Goal: Transaction & Acquisition: Purchase product/service

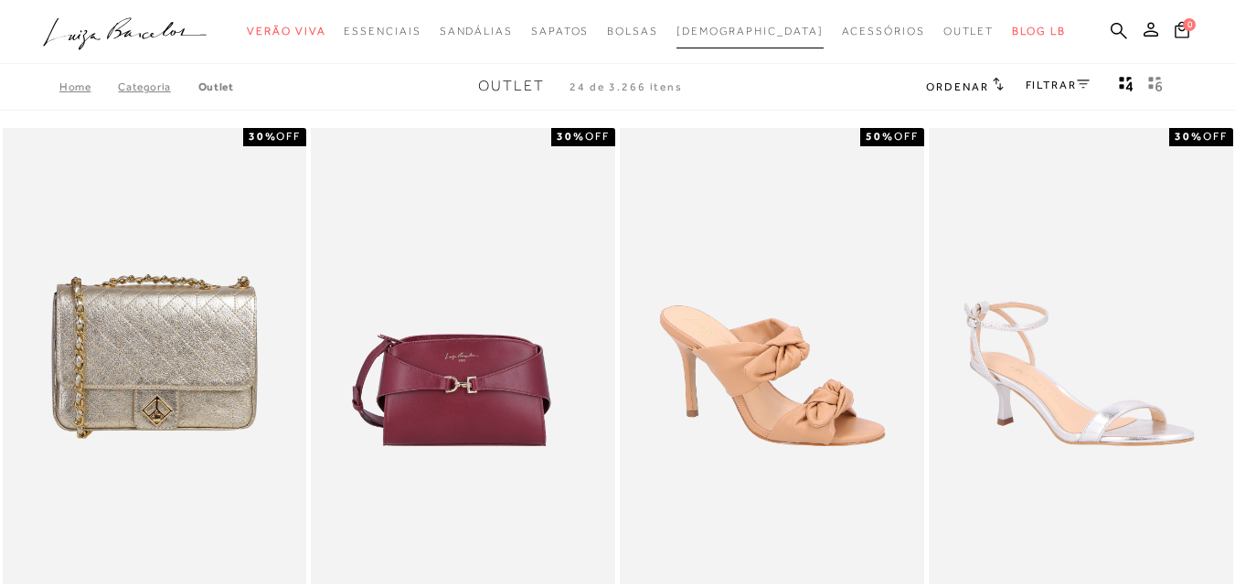
click at [743, 27] on span "[DEMOGRAPHIC_DATA]" at bounding box center [750, 31] width 147 height 13
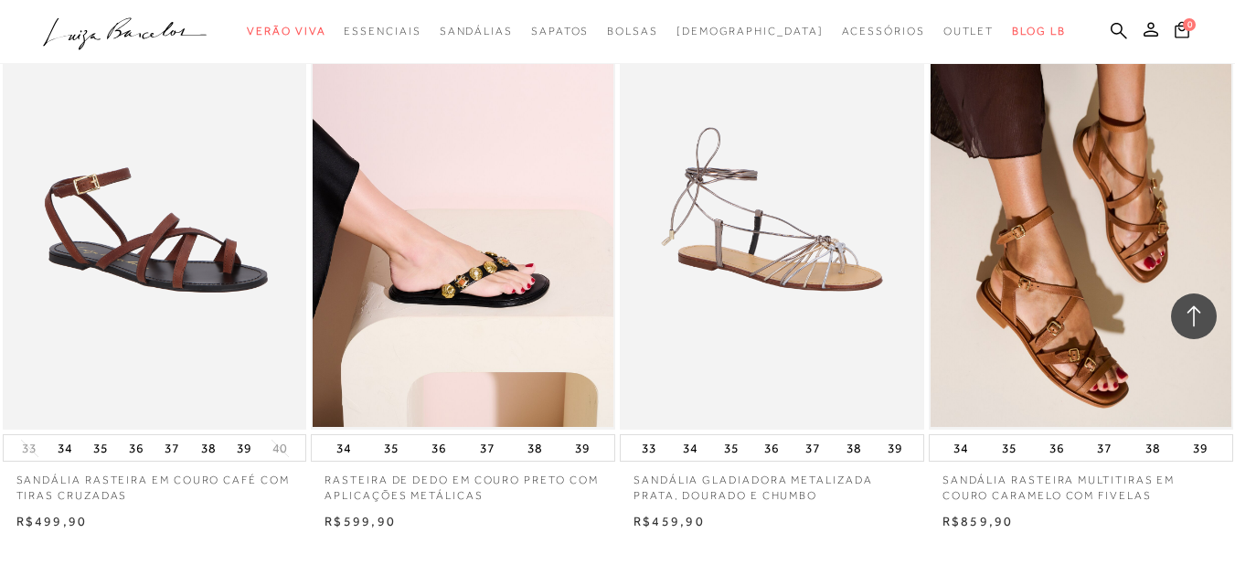
scroll to position [3384, 0]
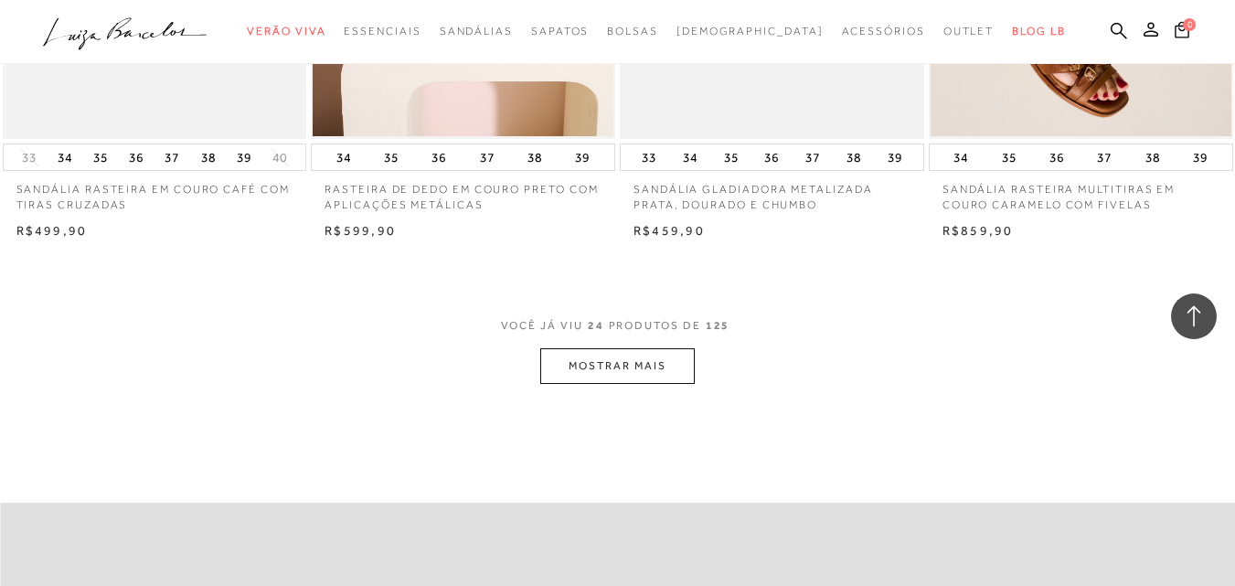
click at [590, 358] on button "MOSTRAR MAIS" at bounding box center [617, 366] width 154 height 36
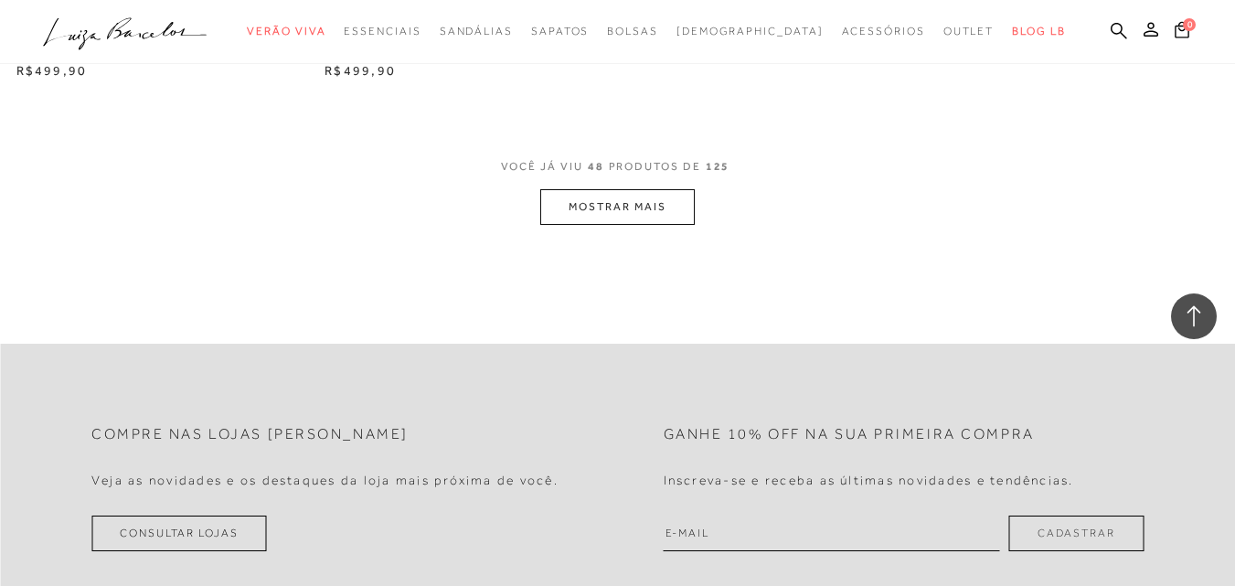
scroll to position [7042, 0]
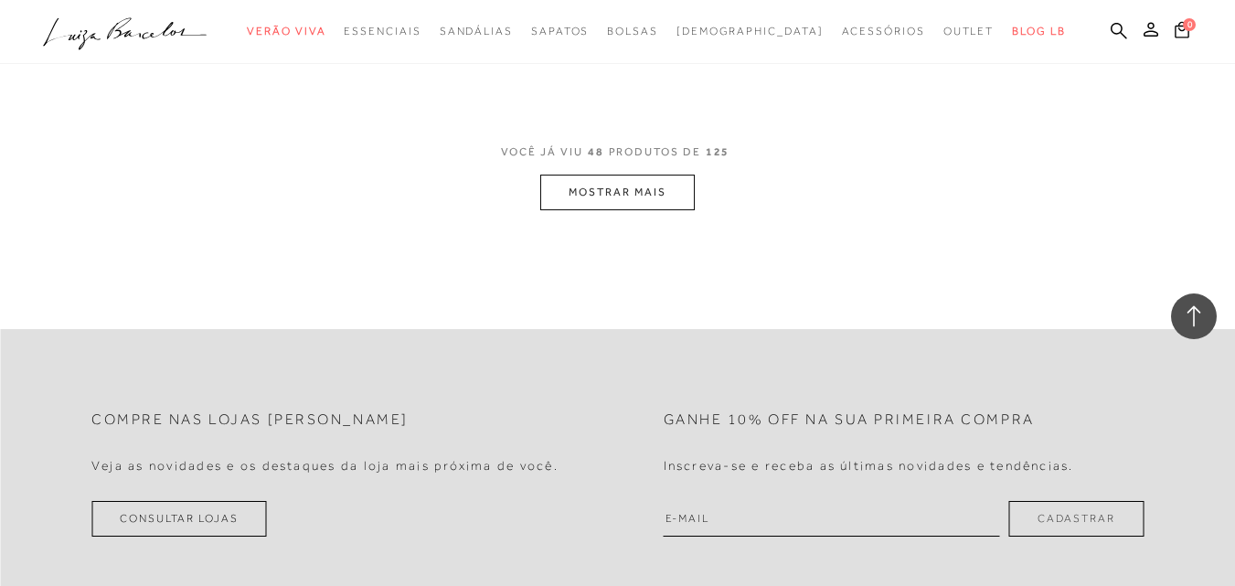
click at [626, 172] on span "VOCÊ JÁ VIU 48 PRODUTOS DE 125" at bounding box center [618, 158] width 234 height 33
click at [632, 180] on button "MOSTRAR MAIS" at bounding box center [617, 193] width 154 height 36
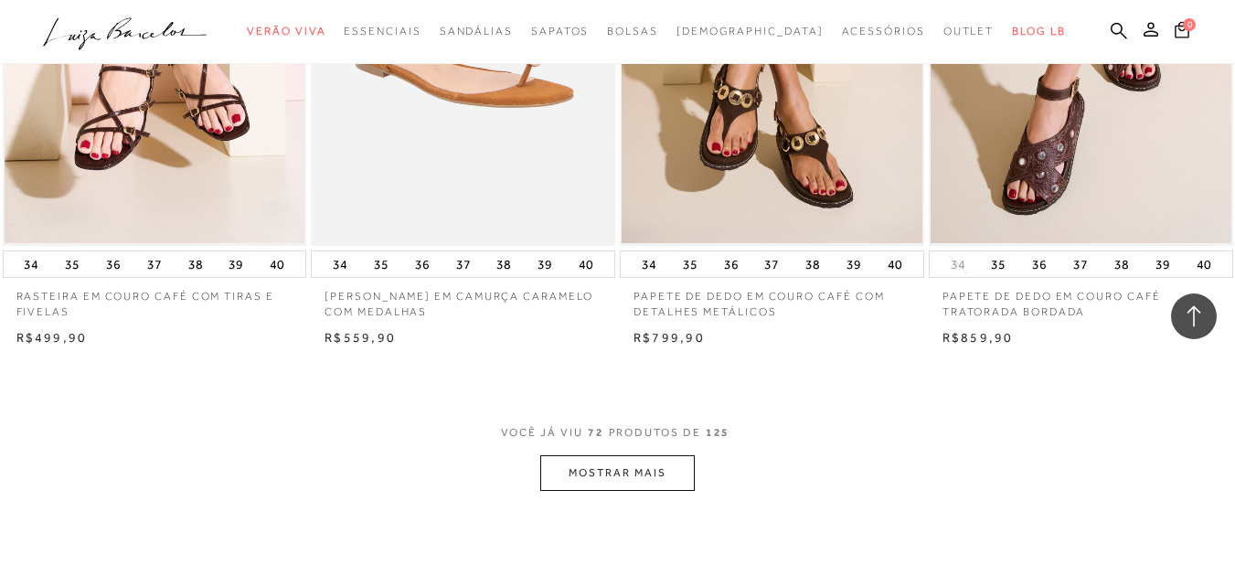
scroll to position [10425, 0]
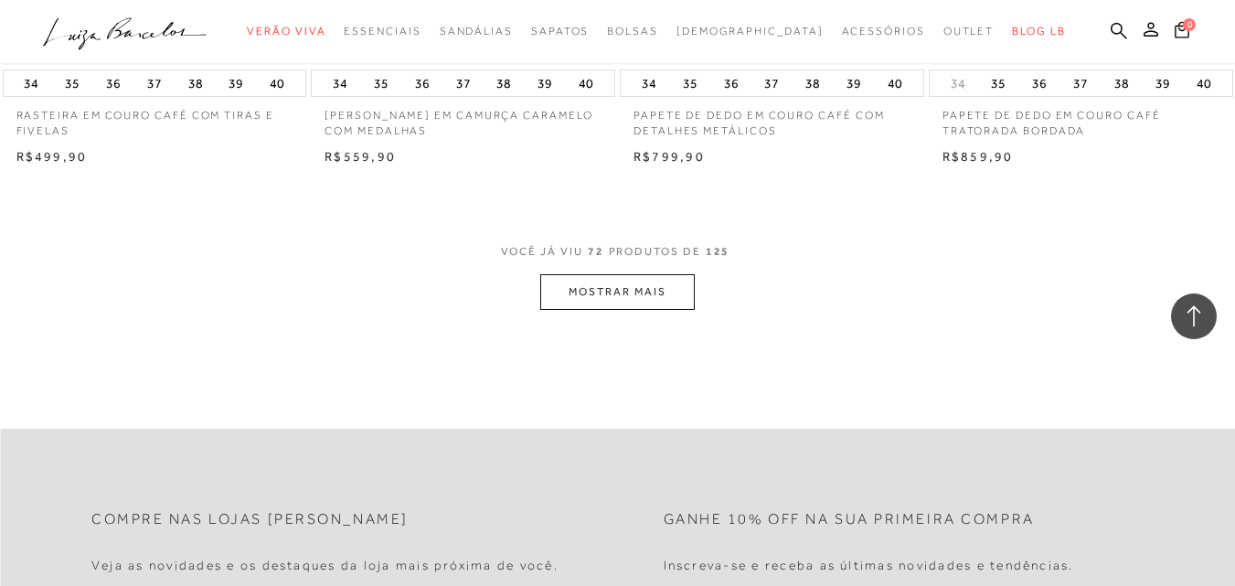
click at [646, 291] on button "MOSTRAR MAIS" at bounding box center [617, 292] width 154 height 36
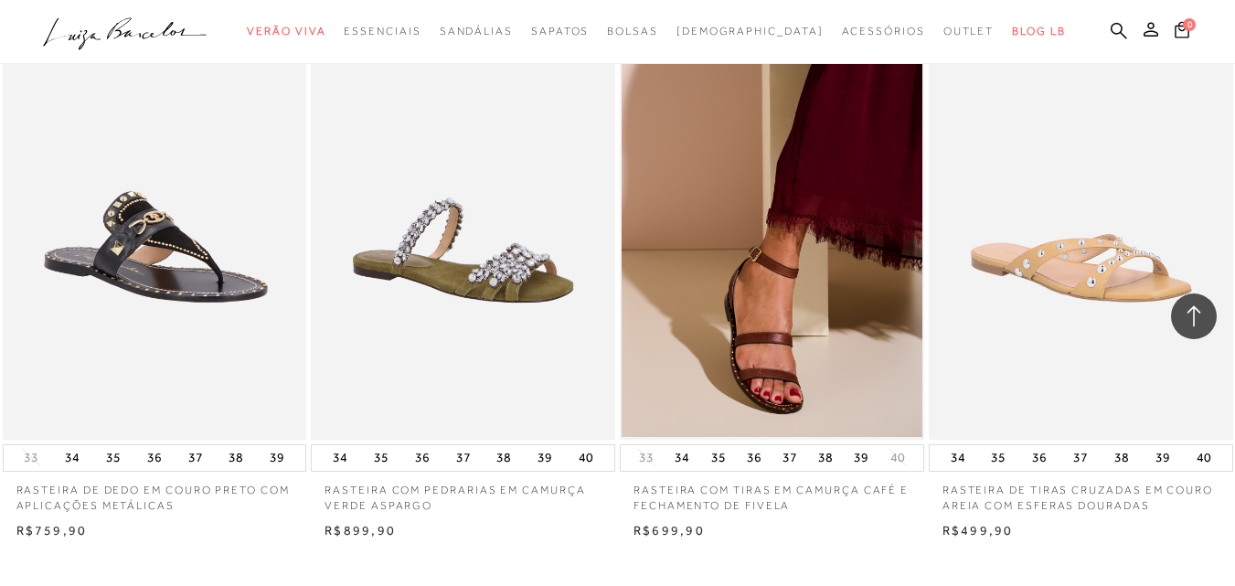
scroll to position [13900, 0]
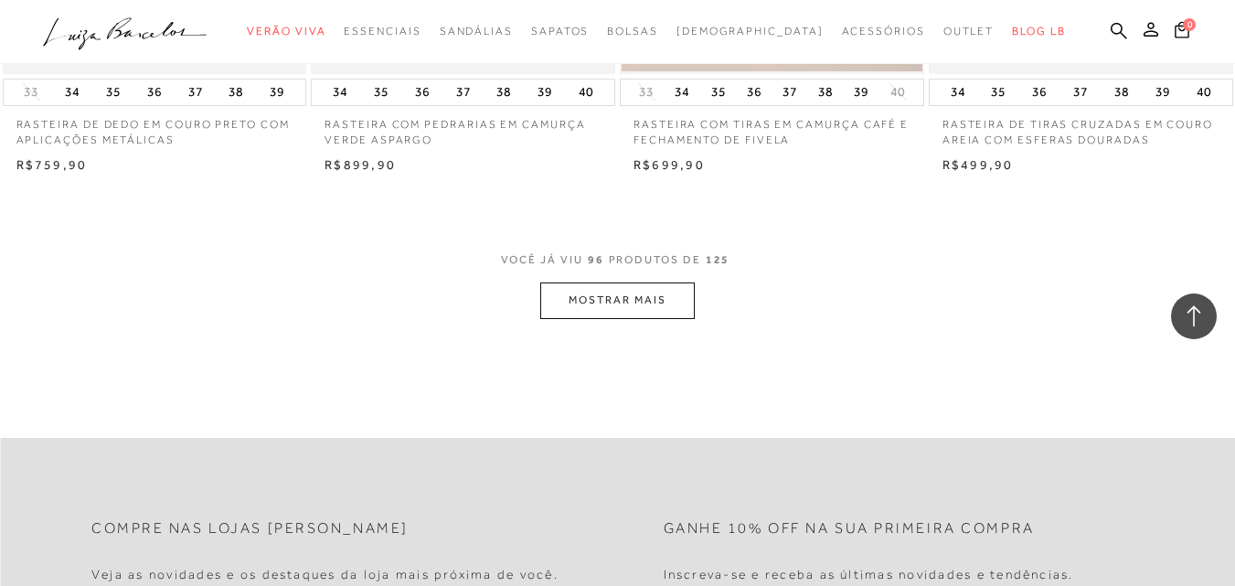
click at [641, 292] on button "MOSTRAR MAIS" at bounding box center [617, 301] width 154 height 36
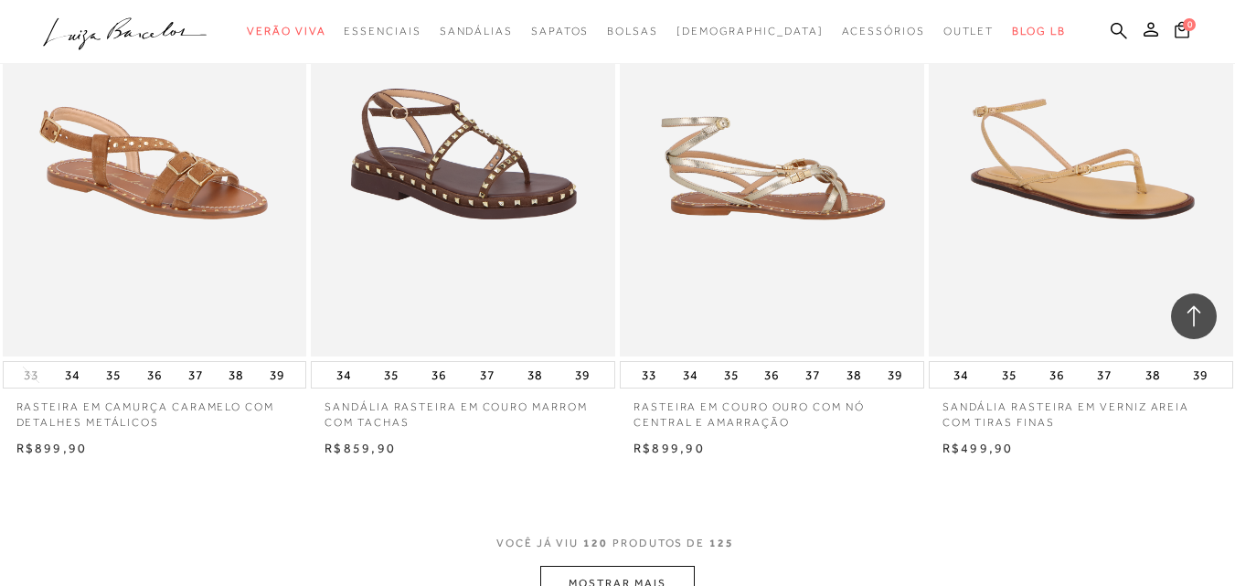
scroll to position [17376, 0]
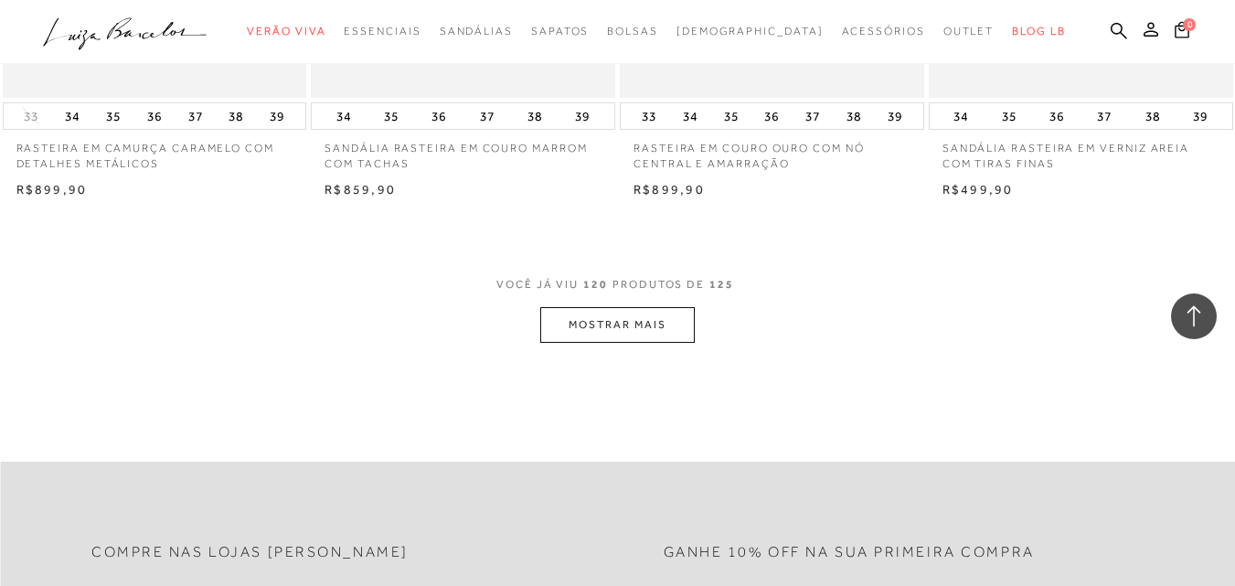
click at [677, 321] on button "MOSTRAR MAIS" at bounding box center [617, 325] width 154 height 36
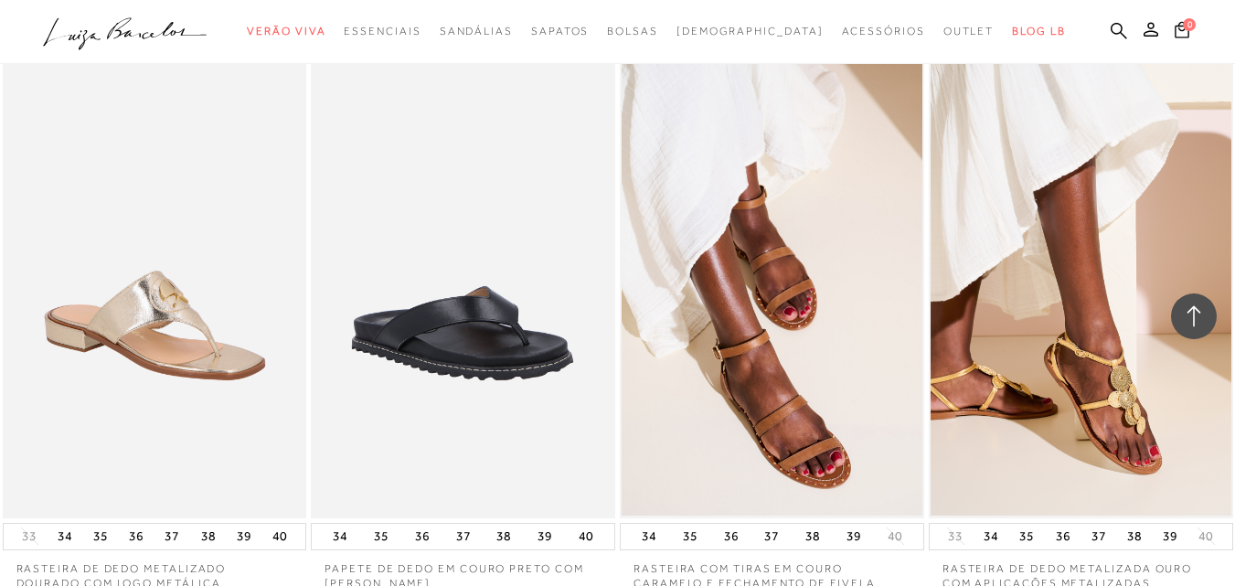
scroll to position [8413, 0]
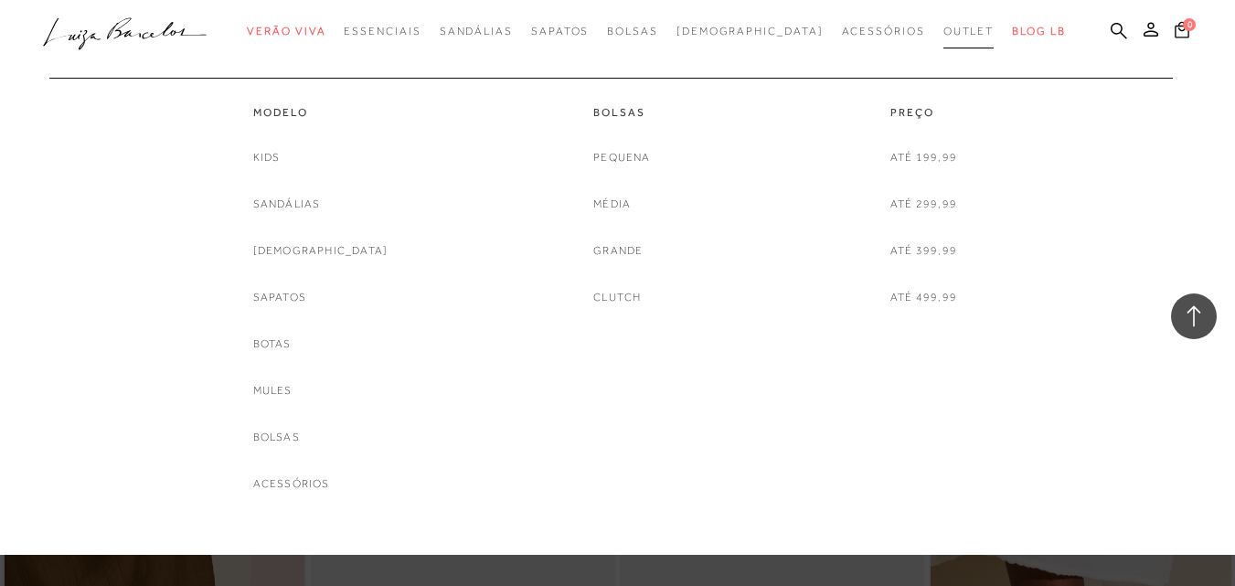
click at [944, 39] on link "Outlet" at bounding box center [969, 32] width 51 height 34
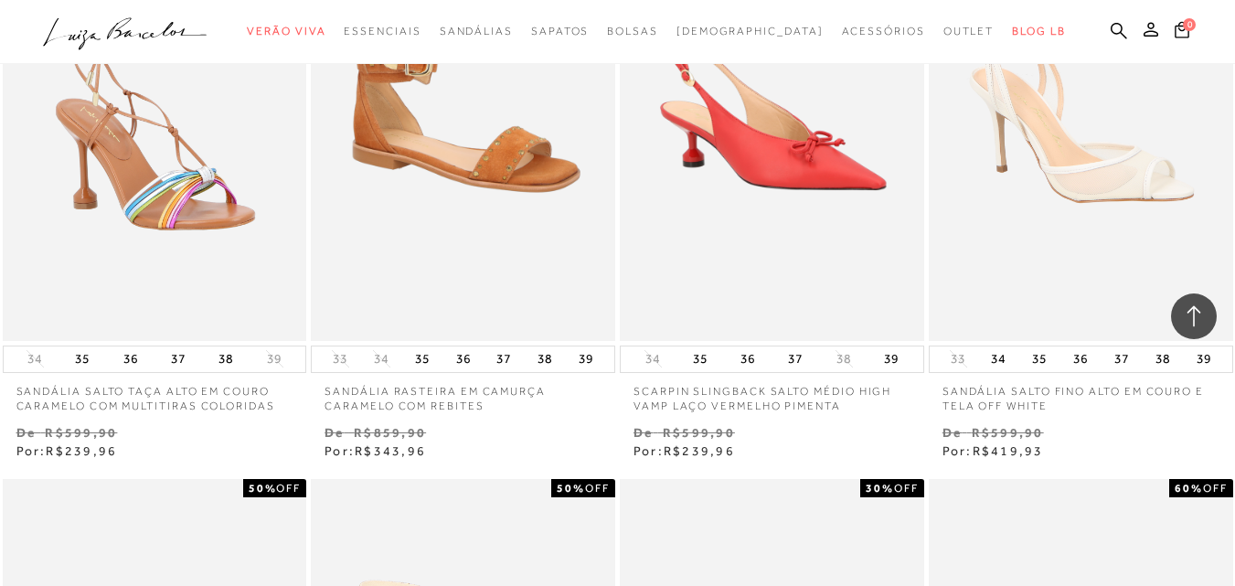
scroll to position [2378, 0]
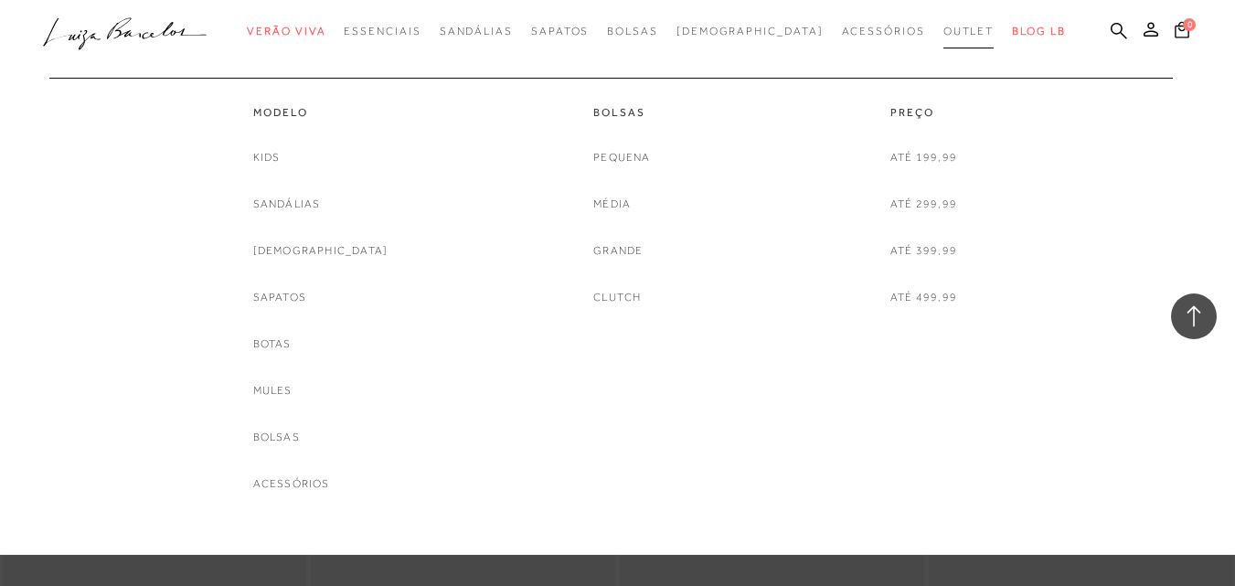
click at [944, 33] on span "Outlet" at bounding box center [969, 31] width 51 height 13
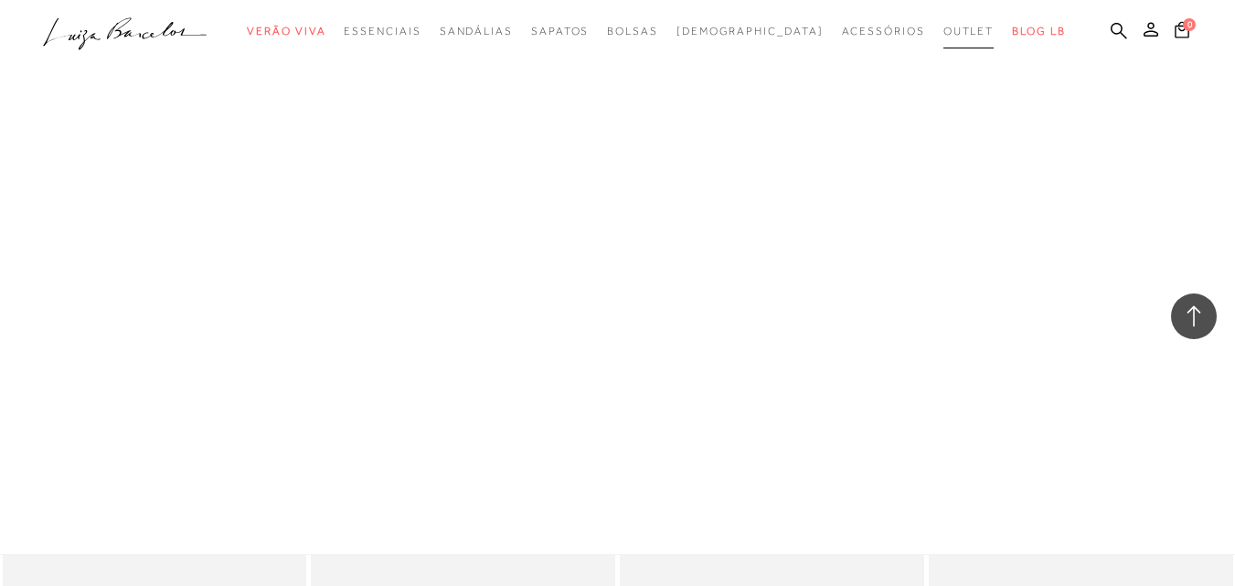
click at [944, 28] on span "Outlet" at bounding box center [969, 31] width 51 height 13
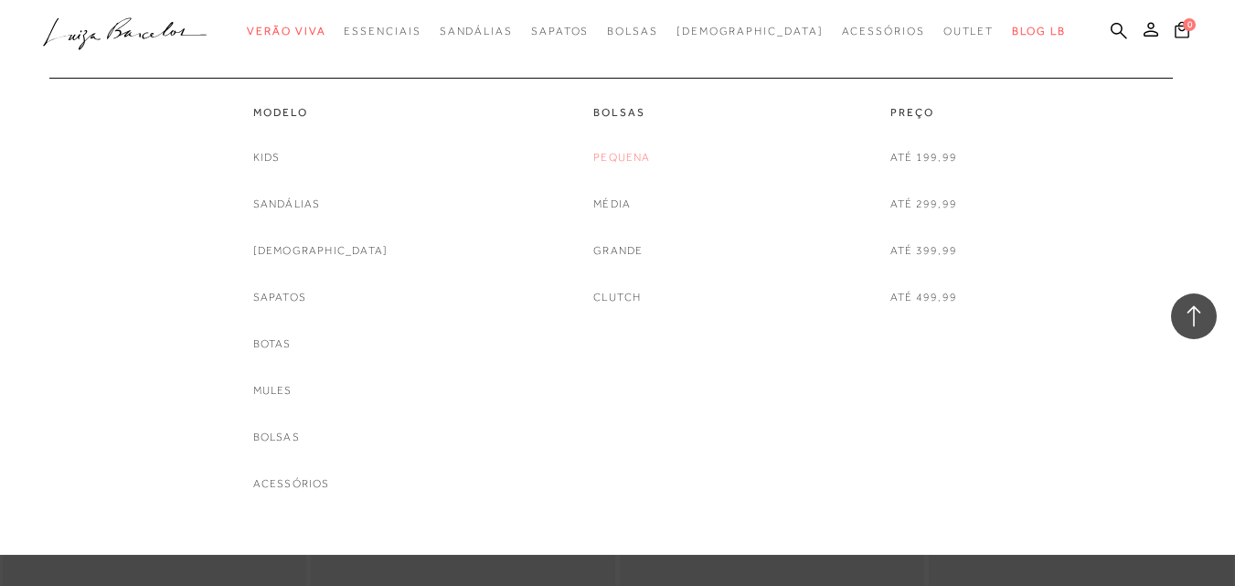
click at [628, 161] on link "Pequena" at bounding box center [622, 157] width 57 height 19
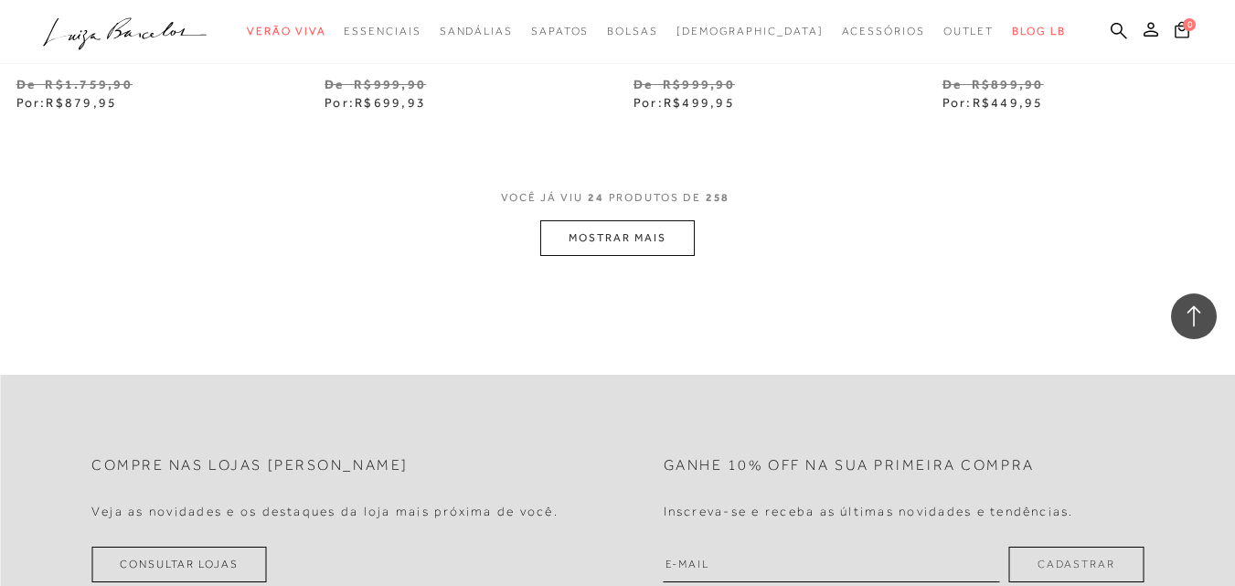
scroll to position [3567, 0]
click at [680, 255] on button "MOSTRAR MAIS" at bounding box center [617, 237] width 154 height 36
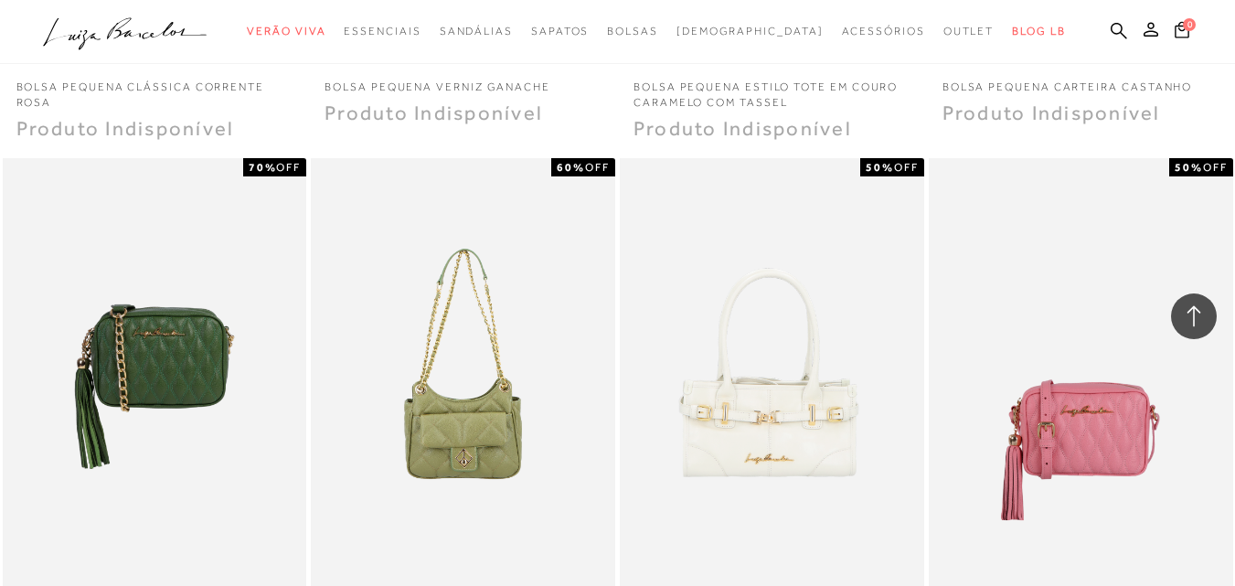
scroll to position [5578, 0]
